Goal: Task Accomplishment & Management: Manage account settings

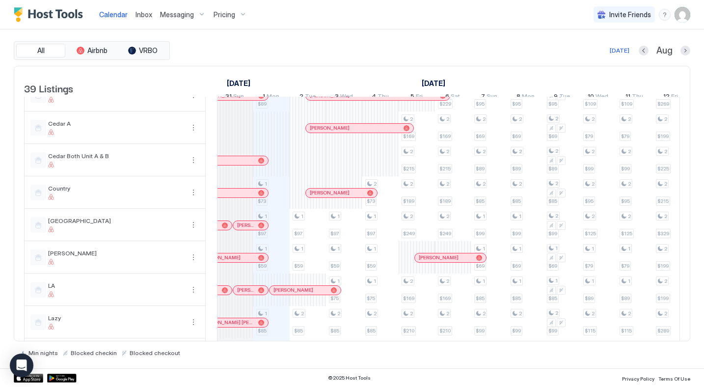
scroll to position [480, 0]
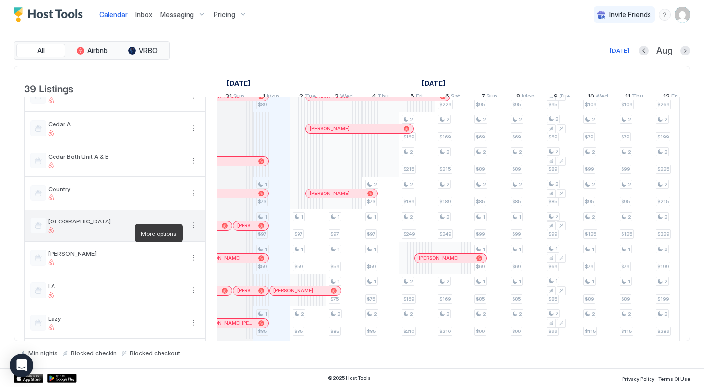
click at [194, 231] on button "More options" at bounding box center [193, 225] width 12 height 12
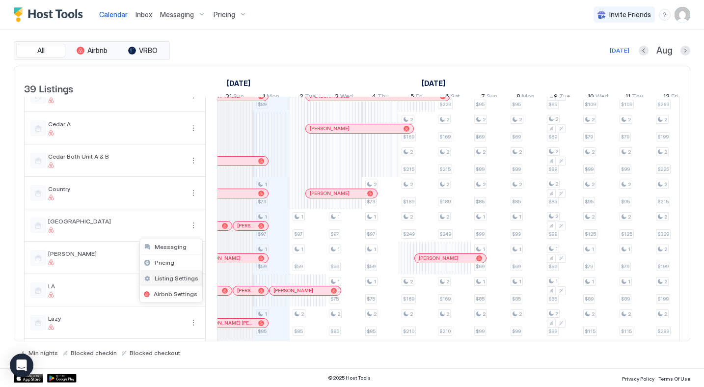
click at [171, 277] on span "Listing Settings" at bounding box center [177, 277] width 44 height 7
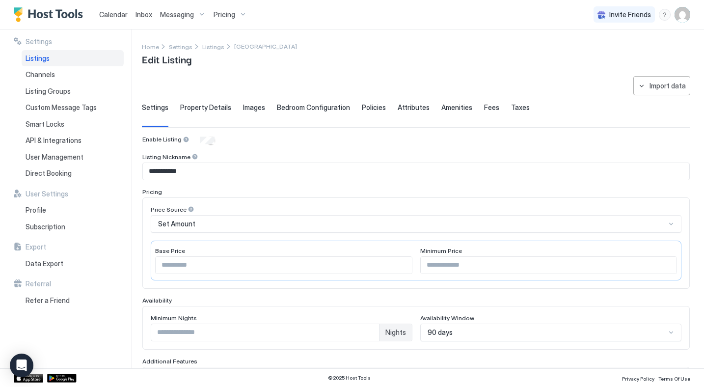
click at [213, 108] on span "Property Details" at bounding box center [205, 107] width 51 height 9
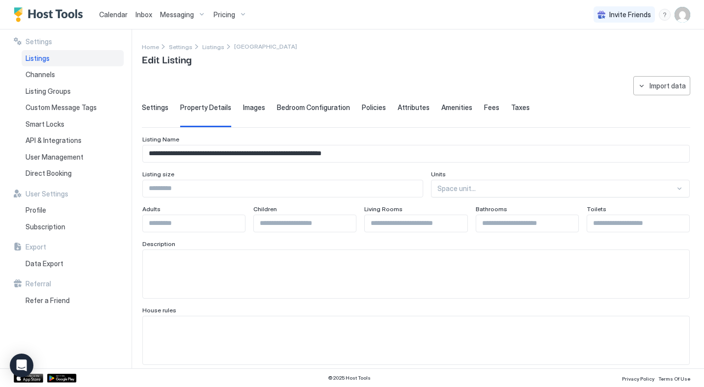
click at [364, 110] on span "Policies" at bounding box center [374, 107] width 24 height 9
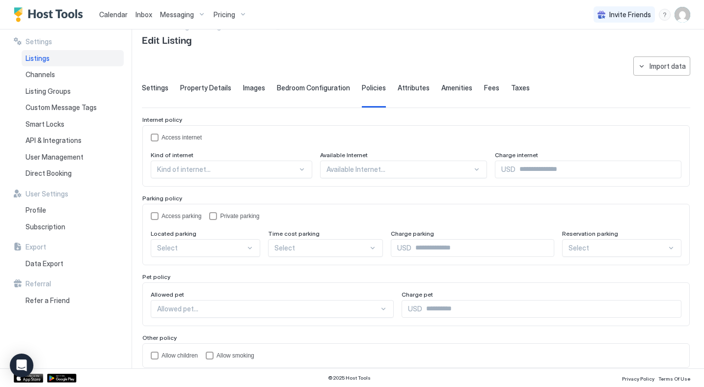
scroll to position [56, 0]
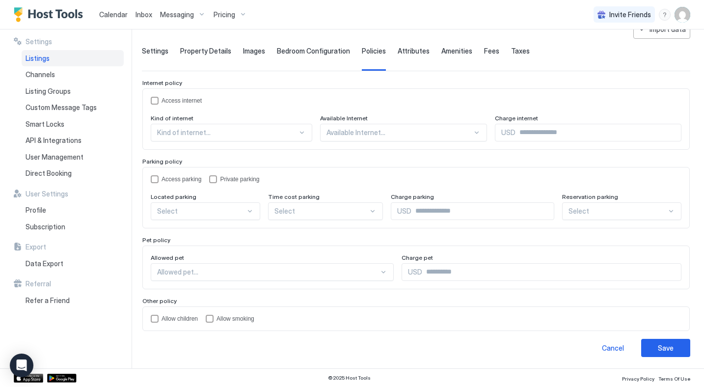
click at [409, 49] on span "Attributes" at bounding box center [414, 51] width 32 height 9
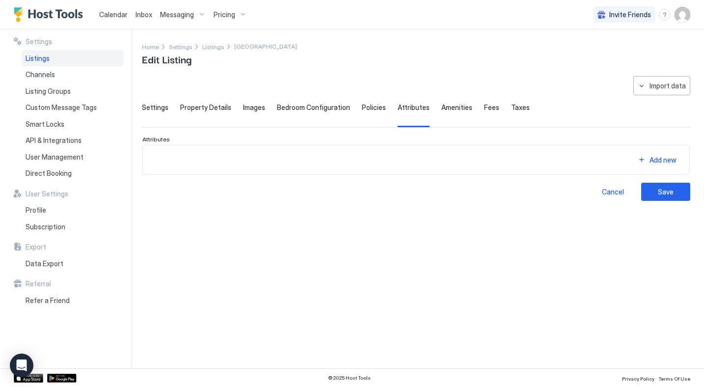
click at [452, 108] on span "Amenities" at bounding box center [456, 107] width 31 height 9
click at [542, 69] on div "**********" at bounding box center [423, 198] width 562 height 339
click at [162, 105] on span "Settings" at bounding box center [155, 107] width 27 height 9
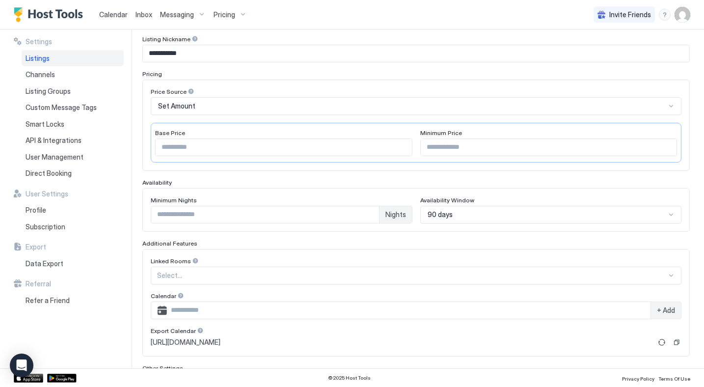
scroll to position [222, 0]
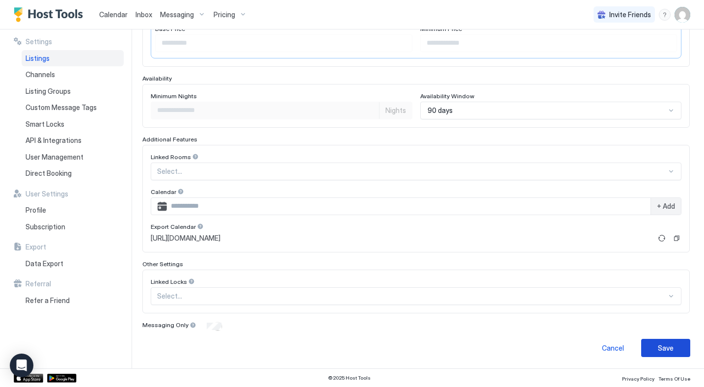
click at [671, 353] on button "Save" at bounding box center [665, 348] width 49 height 18
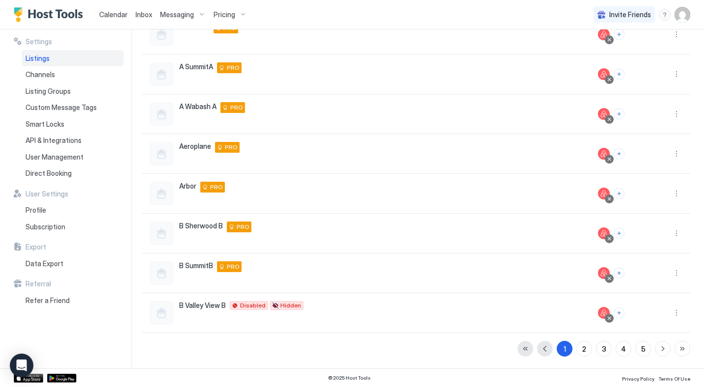
scroll to position [187, 0]
click at [61, 16] on img "Host Tools Logo" at bounding box center [51, 14] width 74 height 15
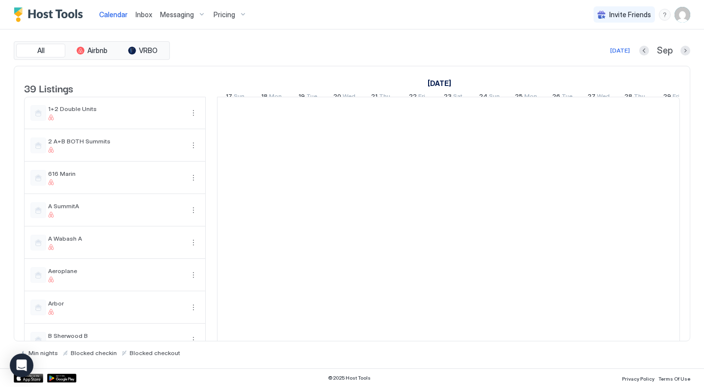
scroll to position [0, 545]
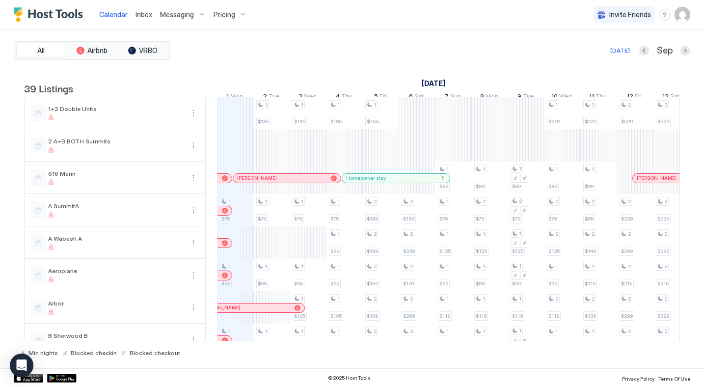
click at [44, 15] on img "Host Tools Logo" at bounding box center [51, 14] width 74 height 15
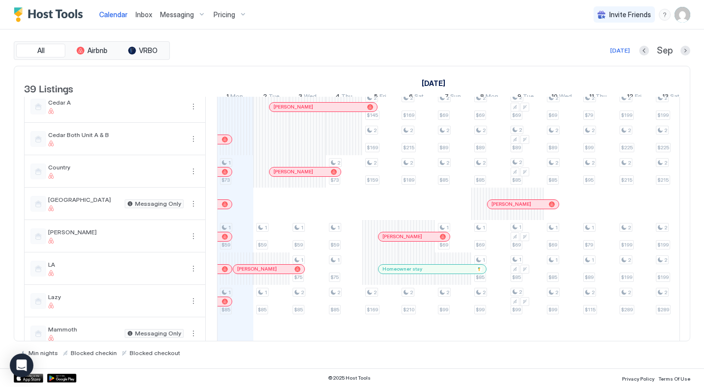
scroll to position [503, 0]
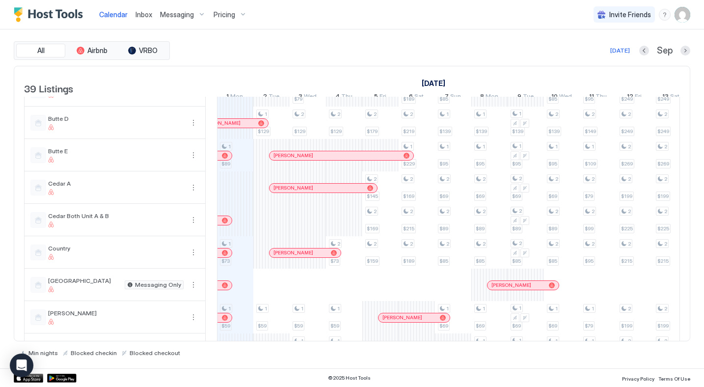
scroll to position [424, 0]
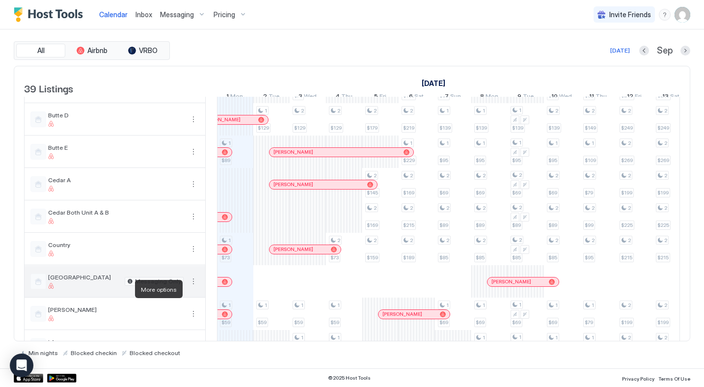
click at [195, 287] on button "More options" at bounding box center [193, 281] width 12 height 12
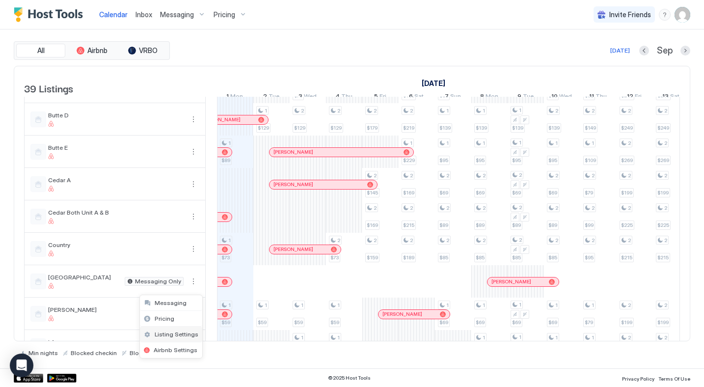
click at [168, 337] on span "Listing Settings" at bounding box center [177, 333] width 44 height 7
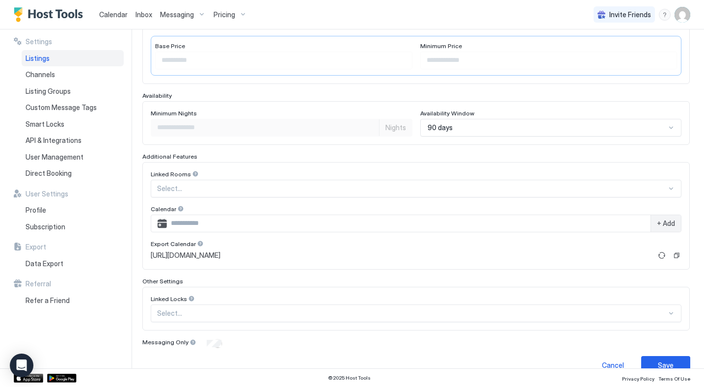
scroll to position [222, 0]
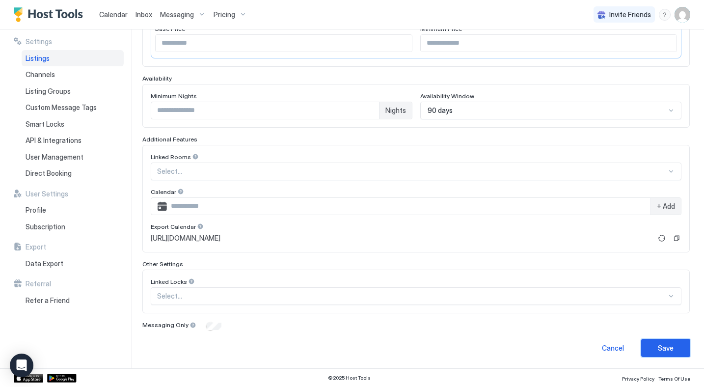
click at [663, 349] on div "Save" at bounding box center [666, 348] width 16 height 10
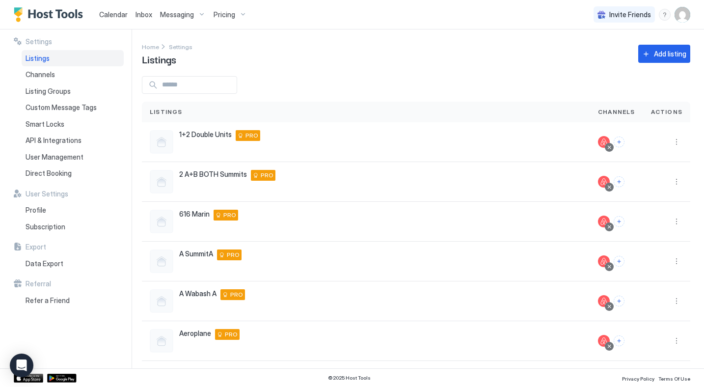
click at [66, 15] on img "Host Tools Logo" at bounding box center [51, 14] width 74 height 15
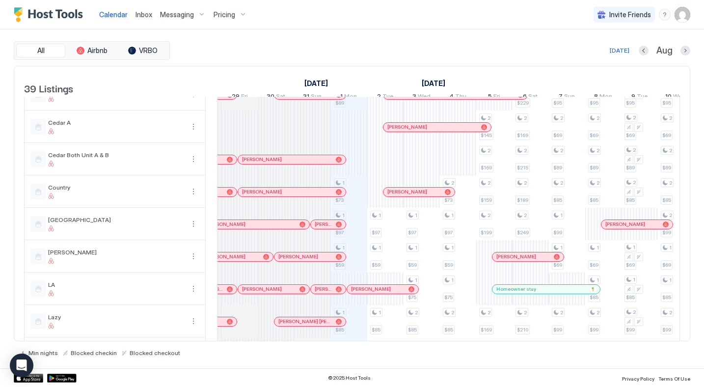
scroll to position [0, 411]
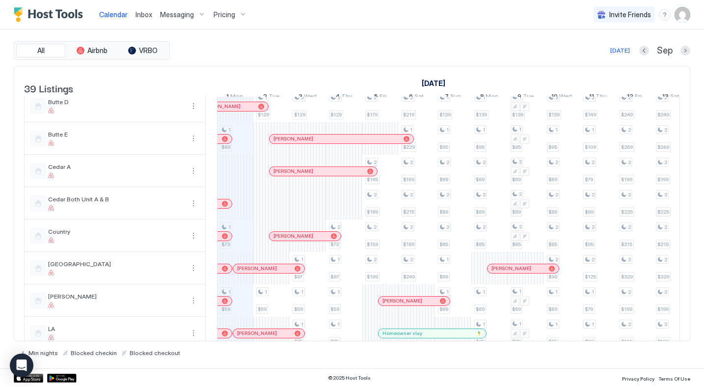
scroll to position [440, 0]
